Goal: Transaction & Acquisition: Purchase product/service

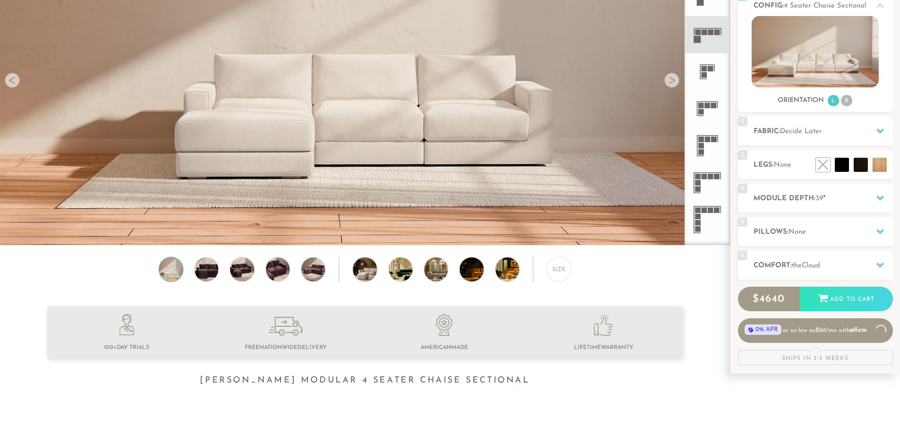
scroll to position [11062, 893]
click at [699, 107] on rect at bounding box center [701, 106] width 6 height 6
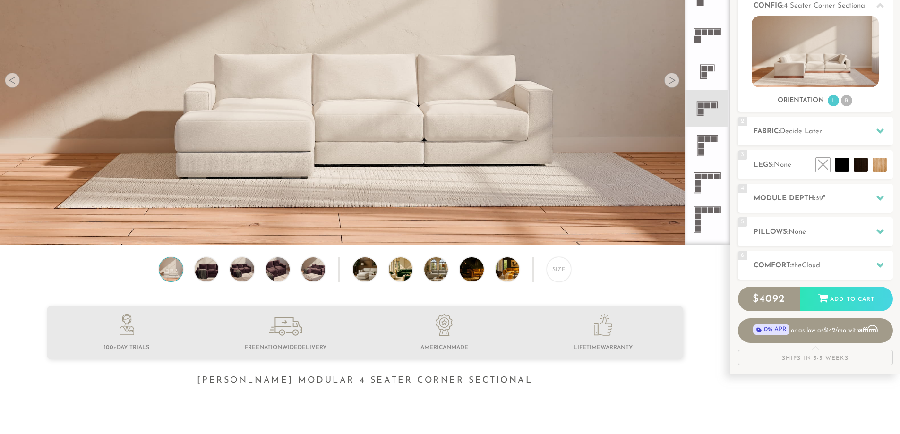
click at [710, 110] on icon at bounding box center [707, 108] width 37 height 37
click at [559, 271] on div "Size" at bounding box center [559, 269] width 25 height 25
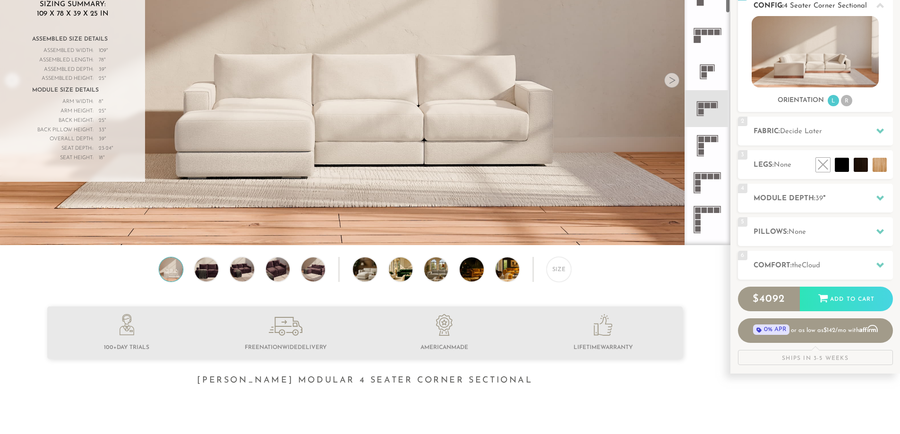
click at [831, 66] on img at bounding box center [815, 51] width 127 height 71
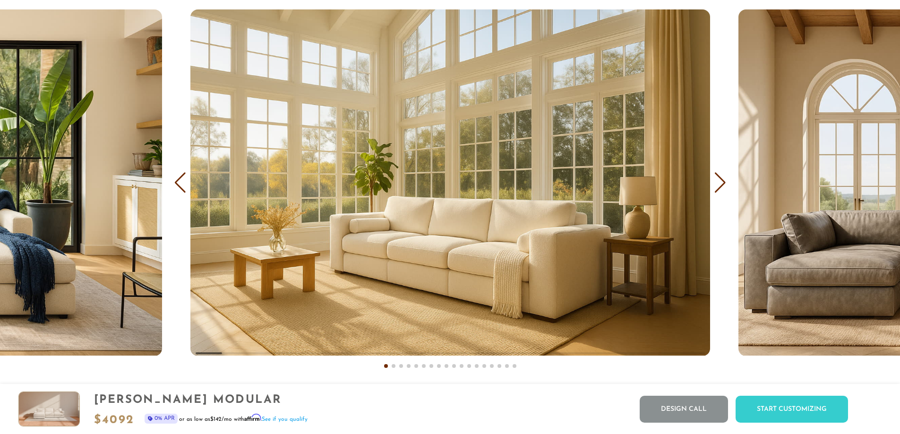
scroll to position [6031, 0]
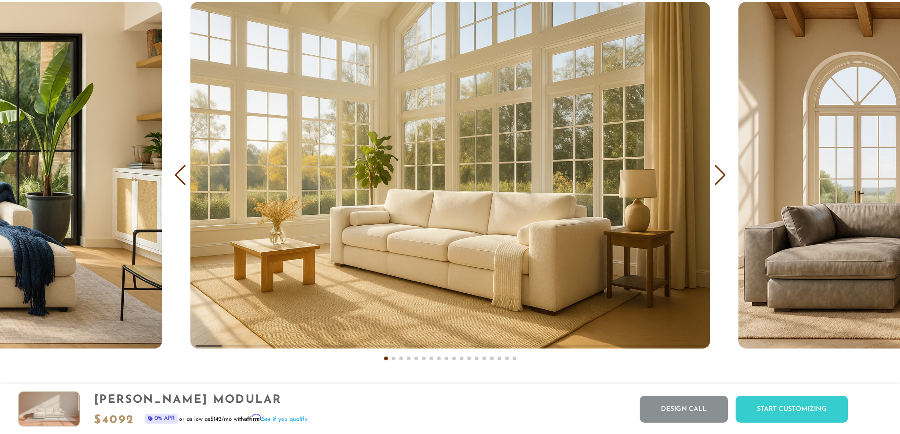
click at [721, 179] on div "Next slide" at bounding box center [720, 175] width 13 height 21
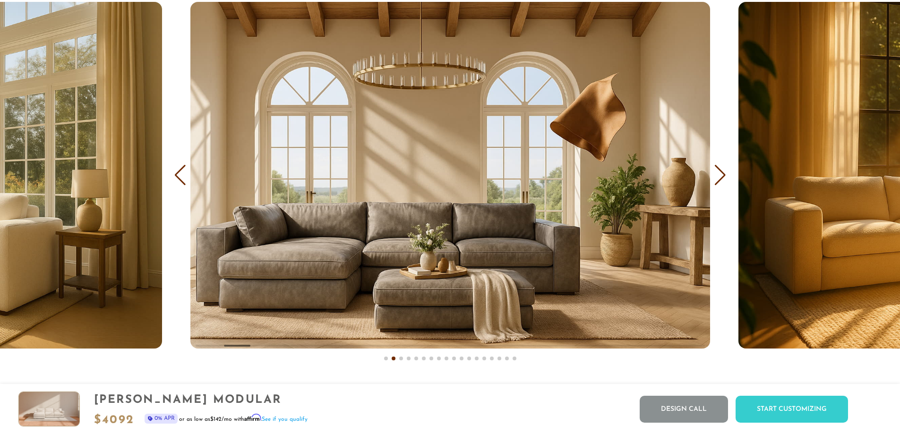
click at [721, 179] on div "Next slide" at bounding box center [720, 175] width 13 height 21
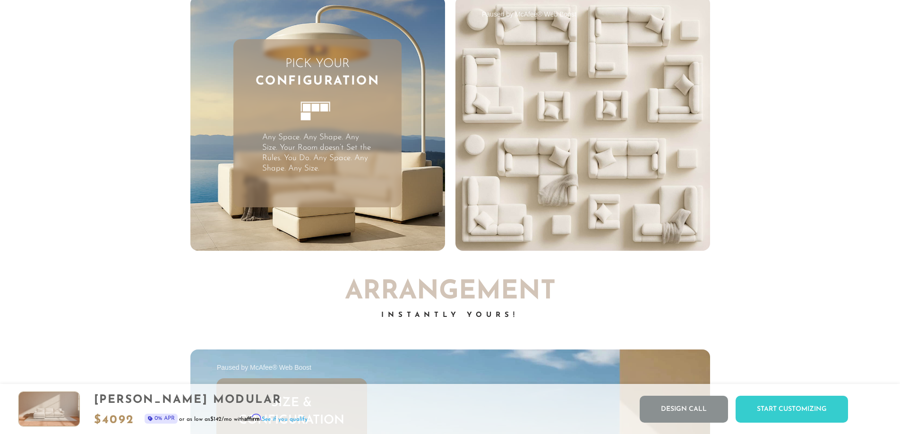
scroll to position [2799, 0]
click at [322, 111] on rect at bounding box center [324, 108] width 8 height 8
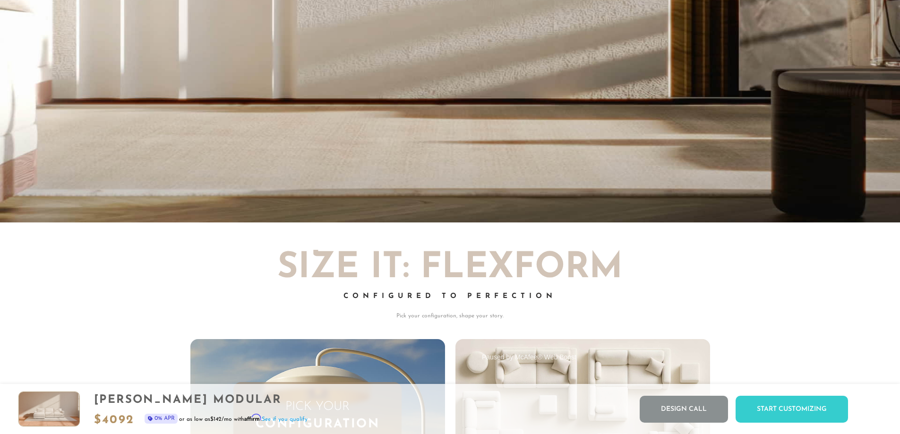
scroll to position [2452, 0]
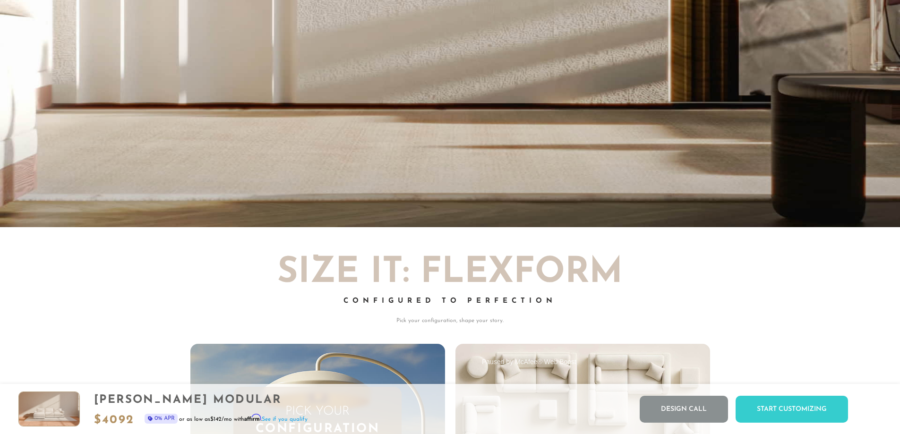
click at [470, 366] on div "Paused by McAfee® Web Boost" at bounding box center [526, 362] width 132 height 20
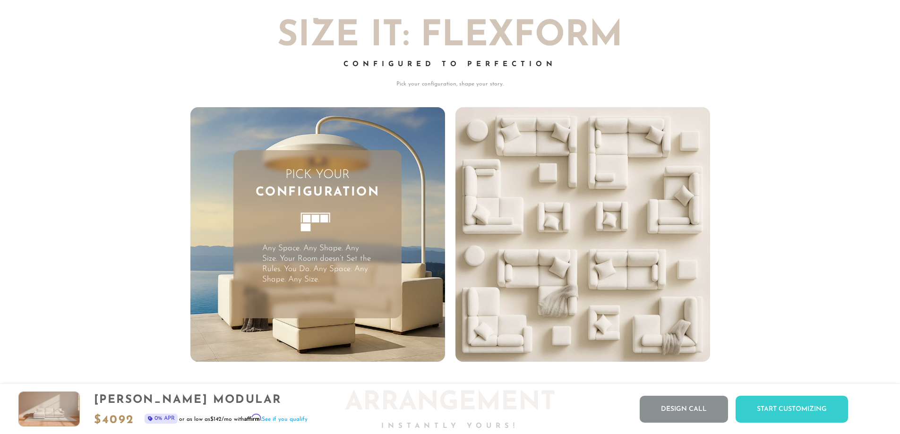
click at [822, 425] on div "[PERSON_NAME] Modular $ 4092 0% APR or as low as $142 /mo with Affirm . See if …" at bounding box center [450, 409] width 900 height 50
click at [819, 418] on div "Start Customizing" at bounding box center [792, 409] width 112 height 27
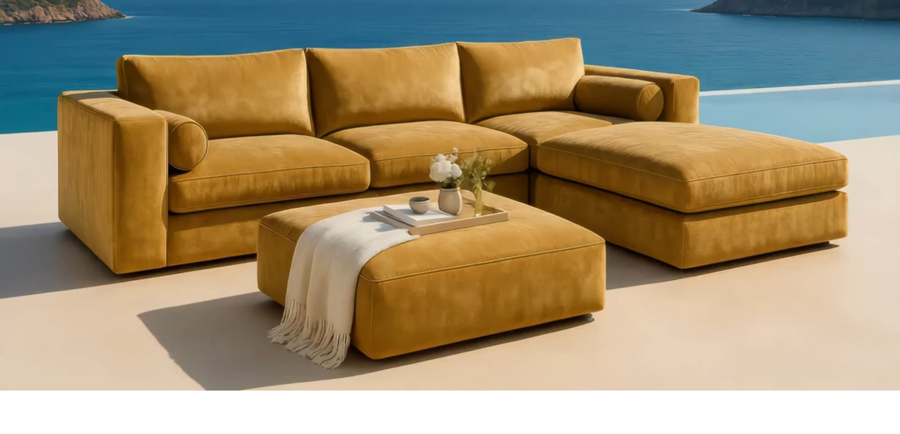
scroll to position [976, 0]
